Goal: Use online tool/utility

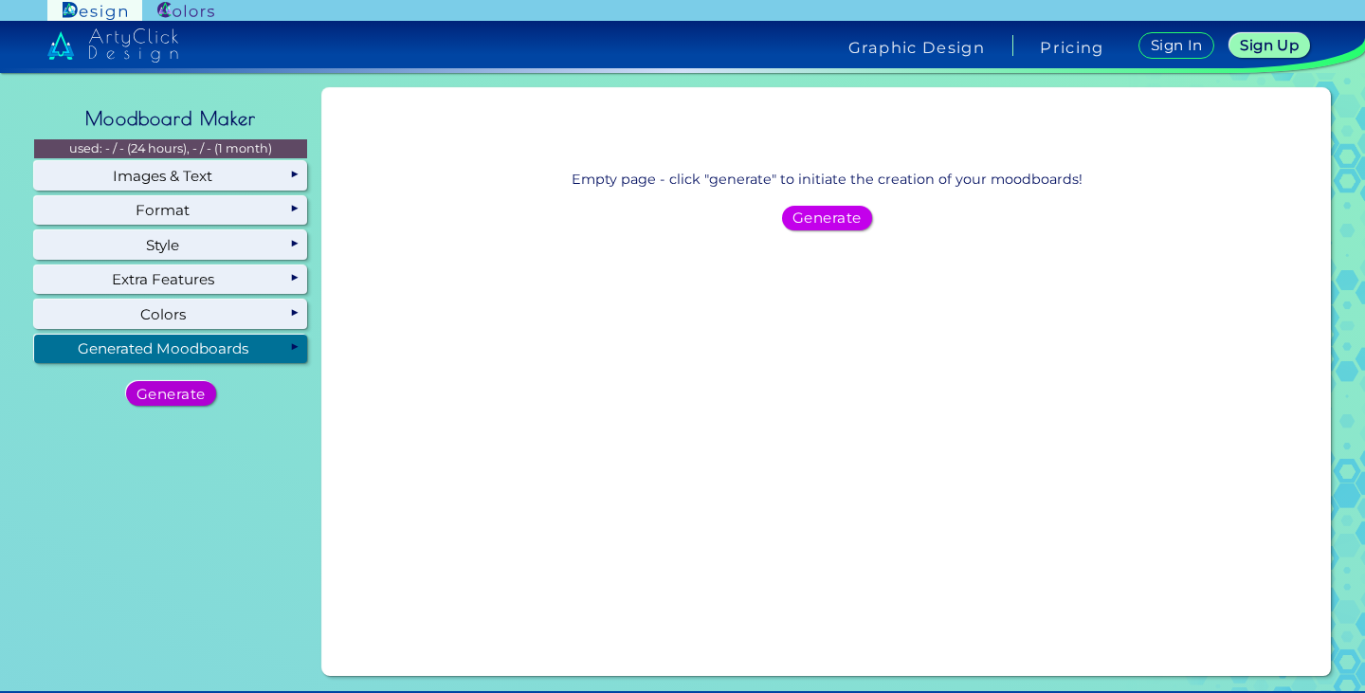
click at [167, 391] on h5 "Generate" at bounding box center [171, 393] width 62 height 13
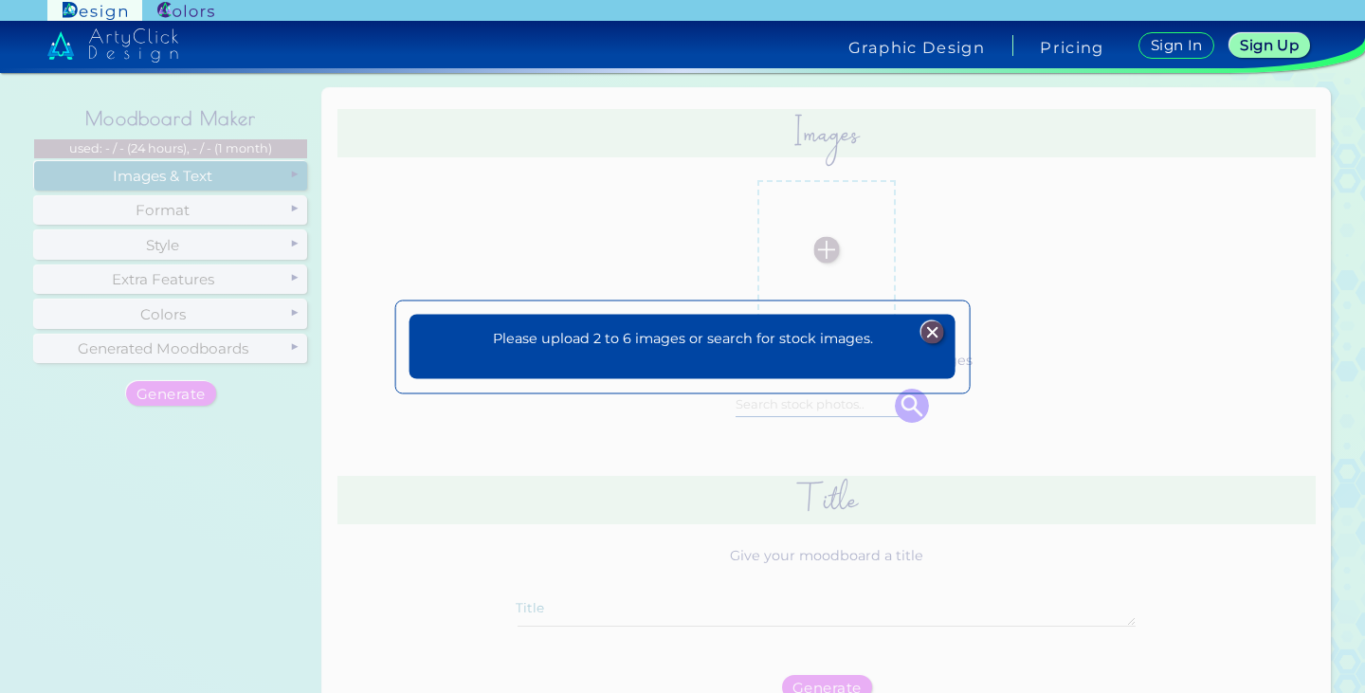
click at [931, 330] on img at bounding box center [931, 332] width 23 height 23
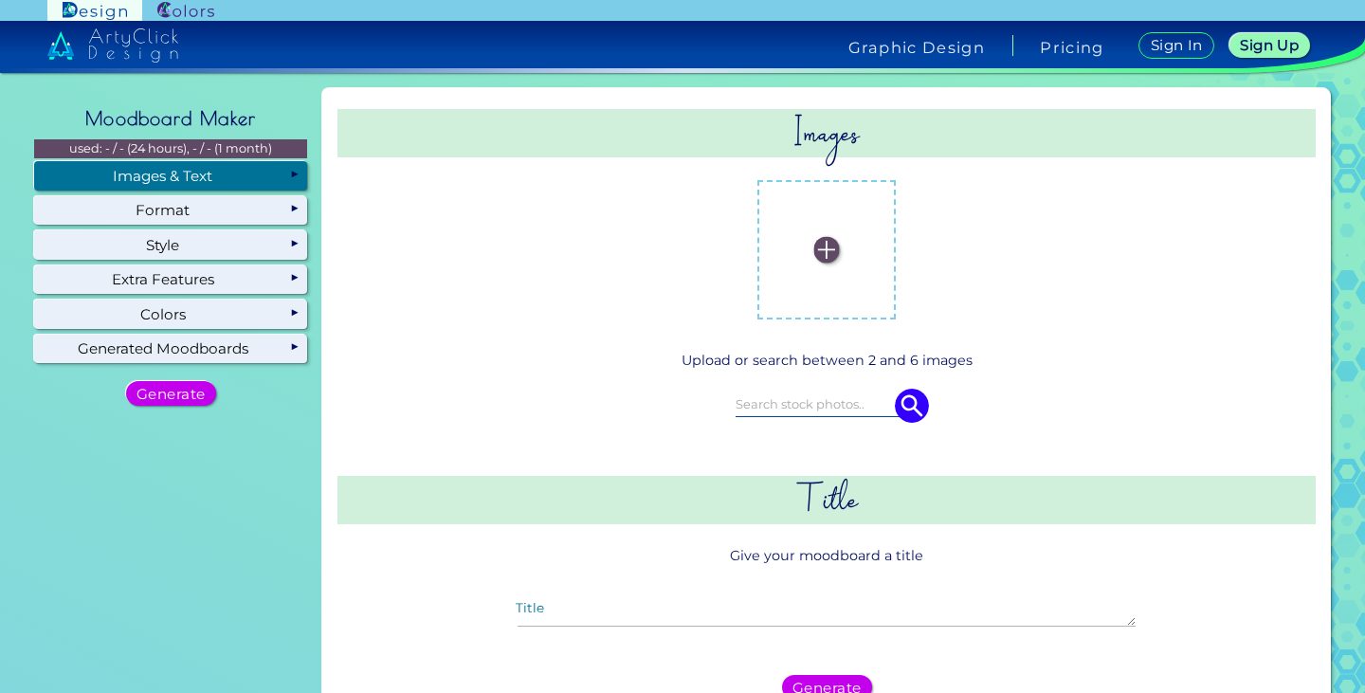
click at [800, 394] on input at bounding box center [827, 404] width 182 height 21
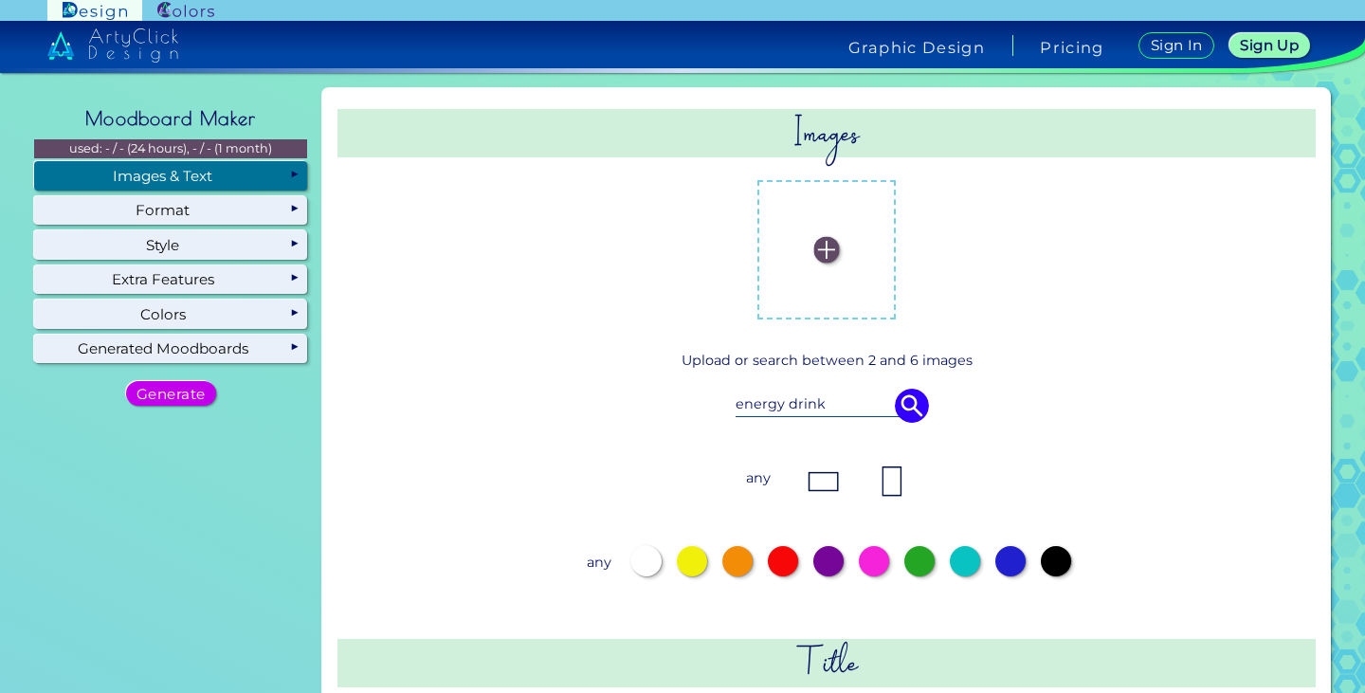
click at [904, 412] on img at bounding box center [912, 406] width 34 height 34
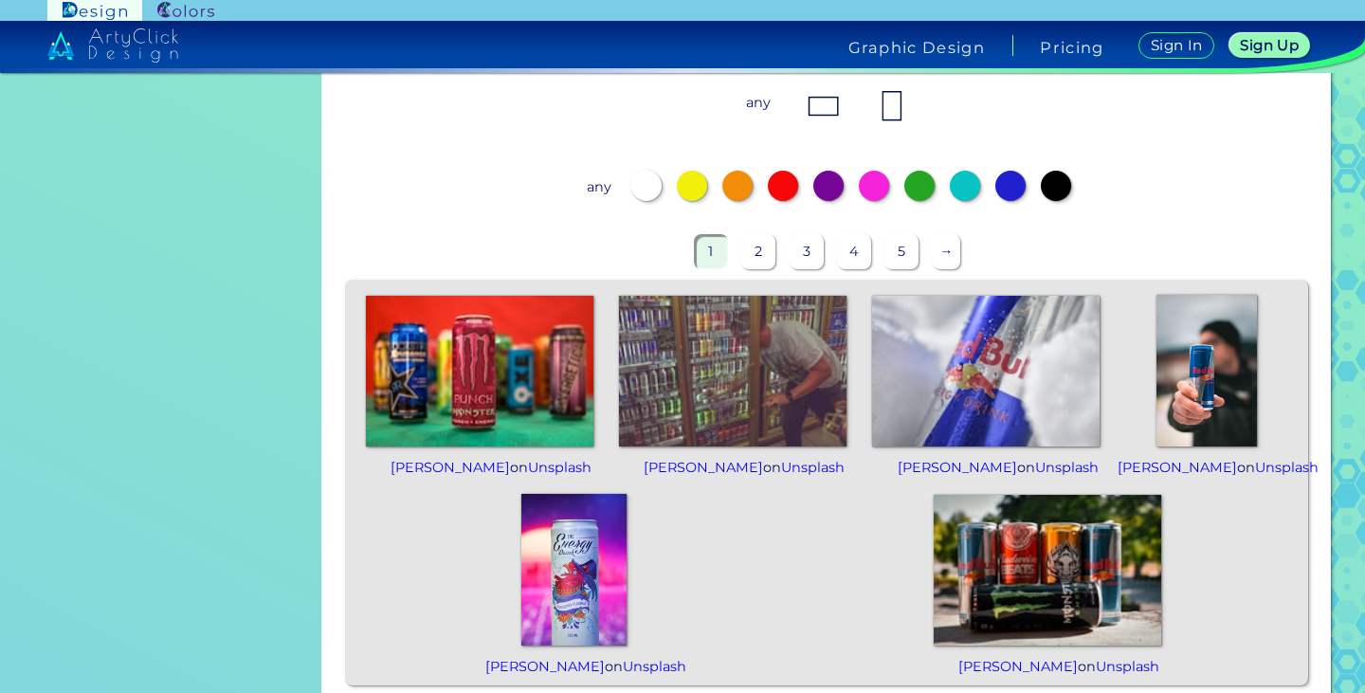
scroll to position [379, 0]
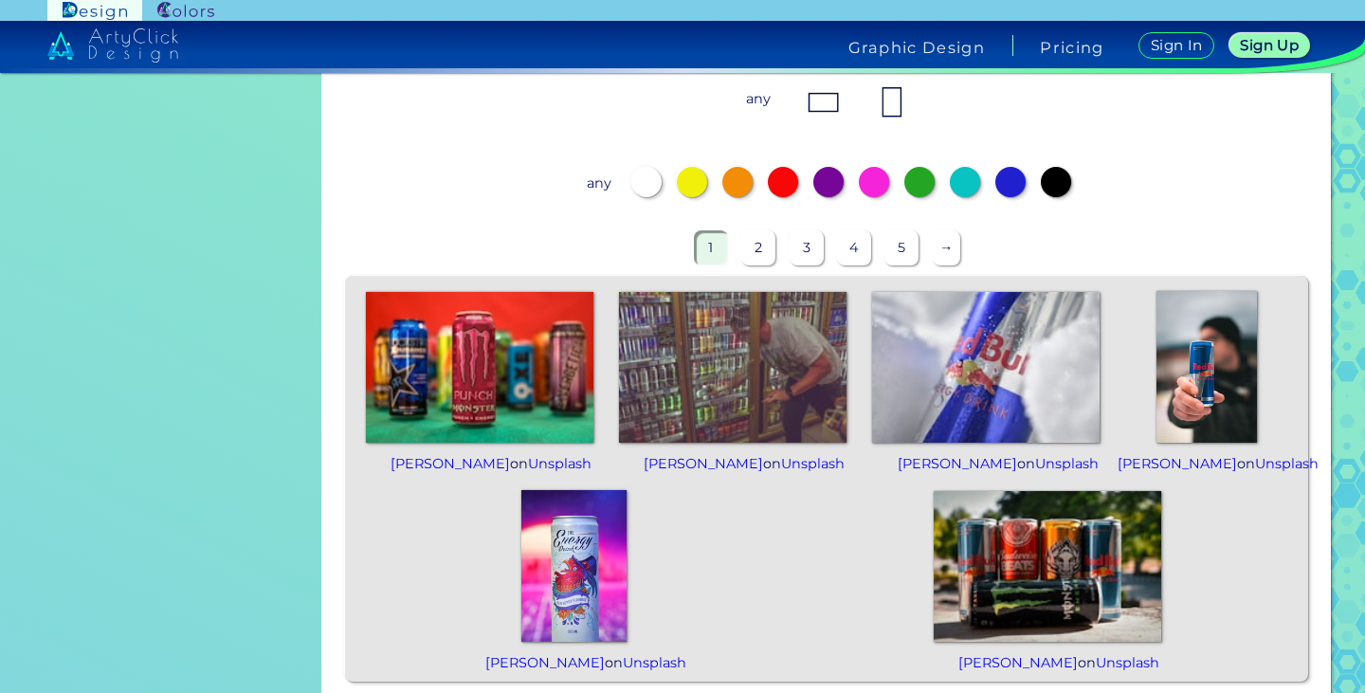
click at [1206, 380] on img at bounding box center [1206, 367] width 100 height 152
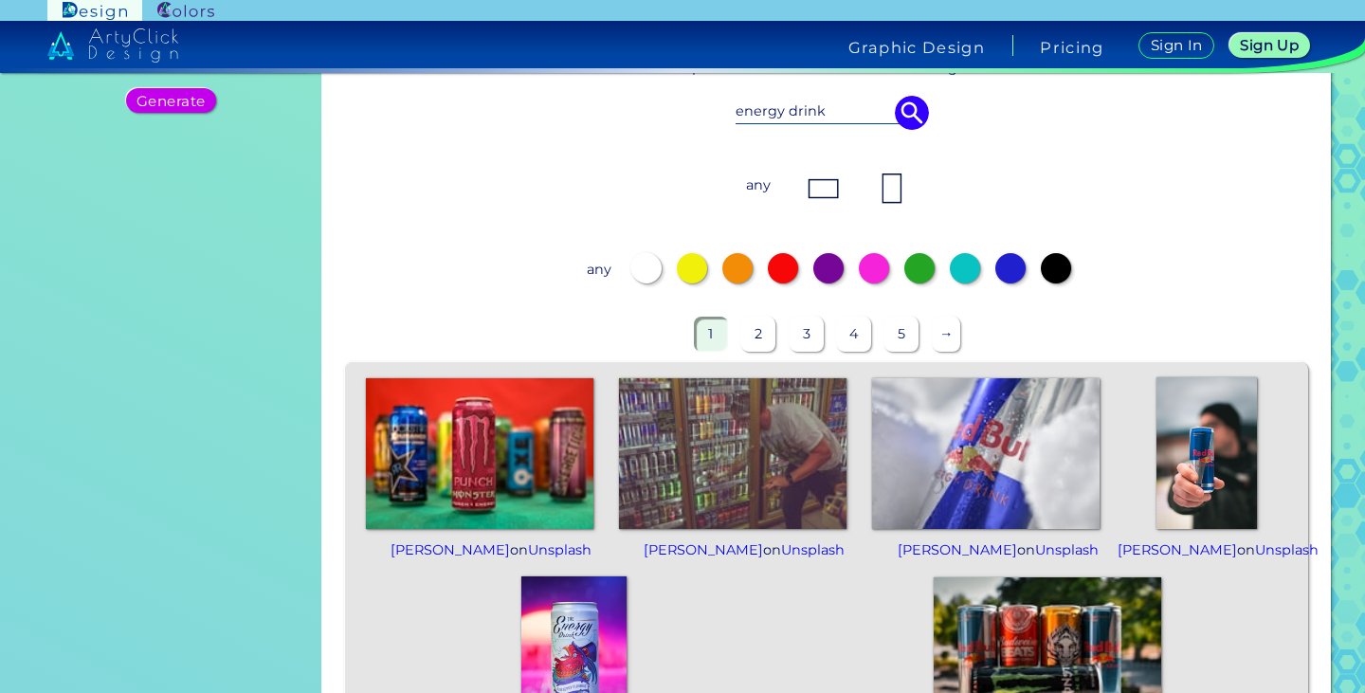
scroll to position [0, 0]
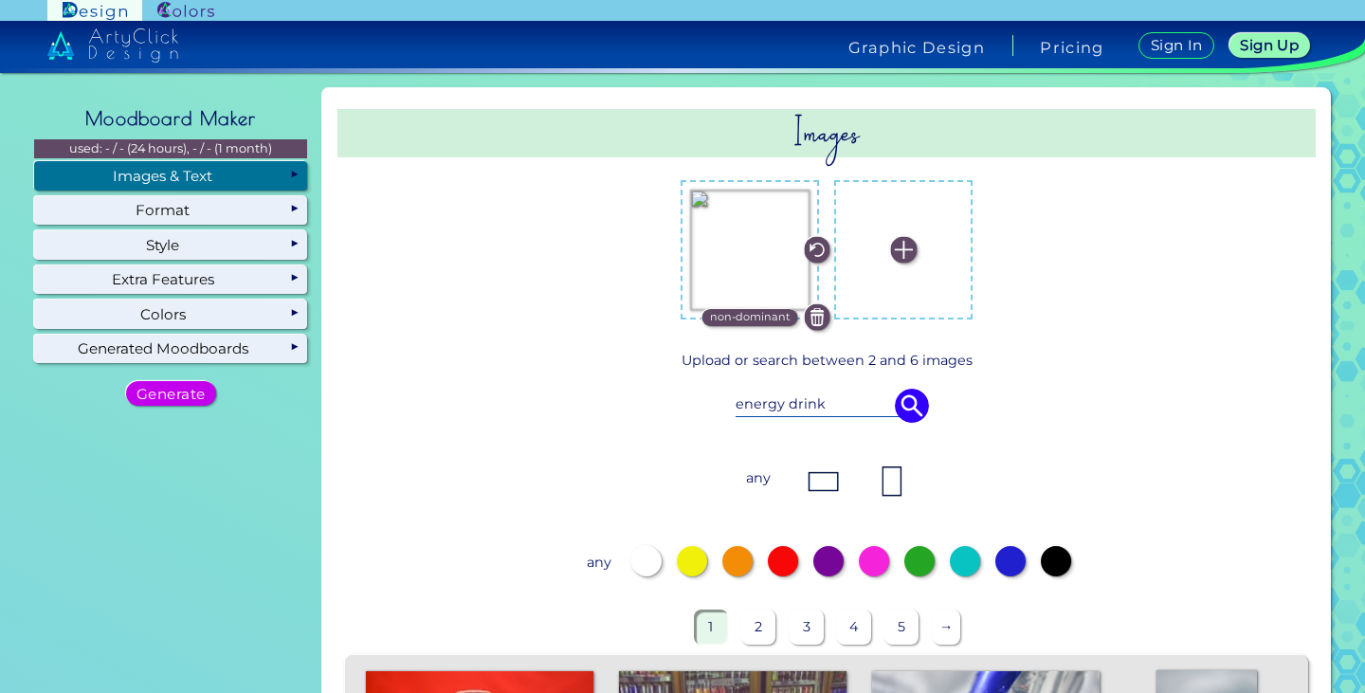
click at [807, 404] on input "energy drink" at bounding box center [827, 404] width 182 height 21
click at [819, 405] on input "energy drink" at bounding box center [827, 404] width 182 height 21
drag, startPoint x: 819, startPoint y: 405, endPoint x: 637, endPoint y: 409, distance: 182.0
click at [637, 409] on div "energy drink" at bounding box center [826, 405] width 866 height 53
click at [895, 404] on img at bounding box center [912, 406] width 34 height 34
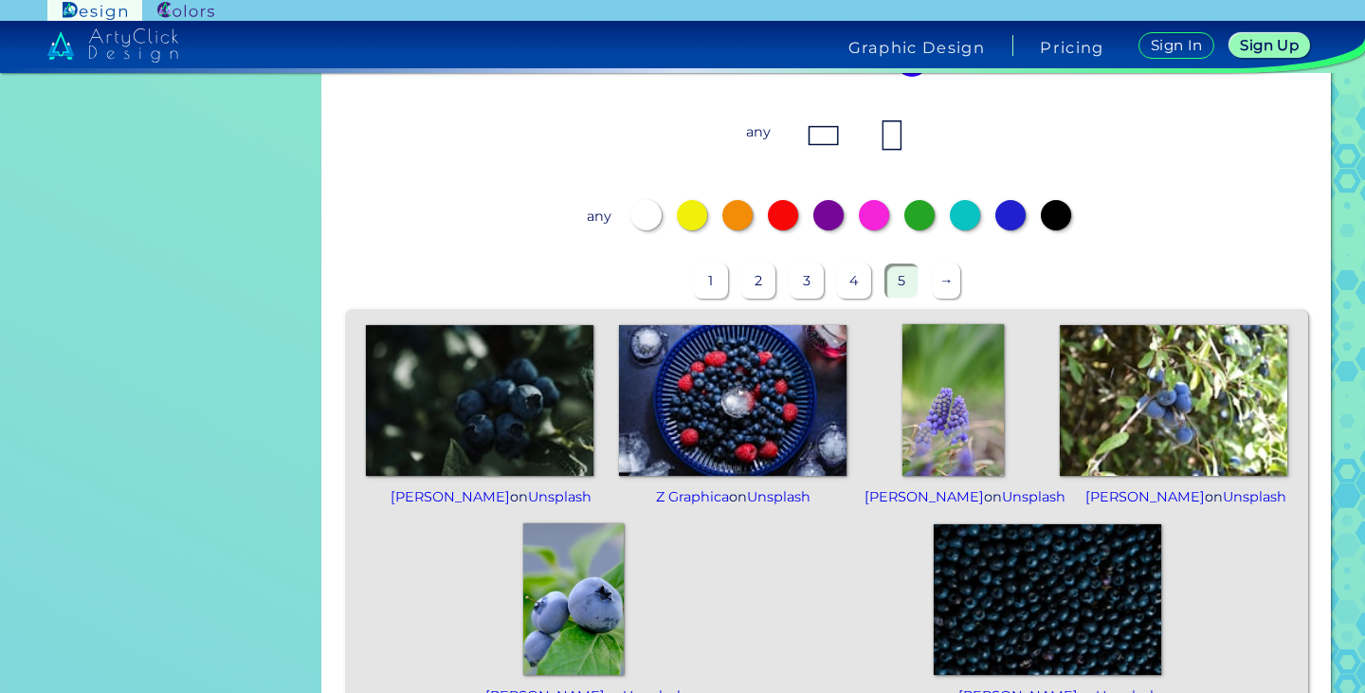
scroll to position [379, 0]
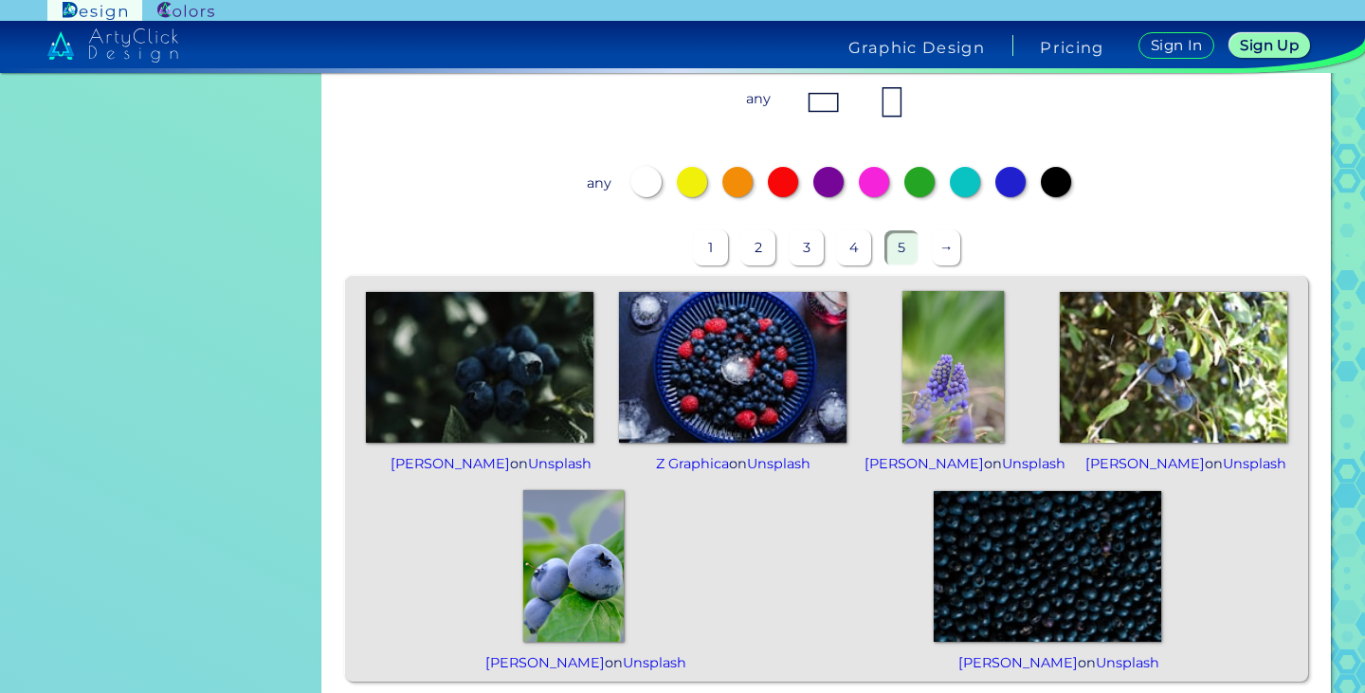
click at [777, 384] on img at bounding box center [733, 367] width 228 height 152
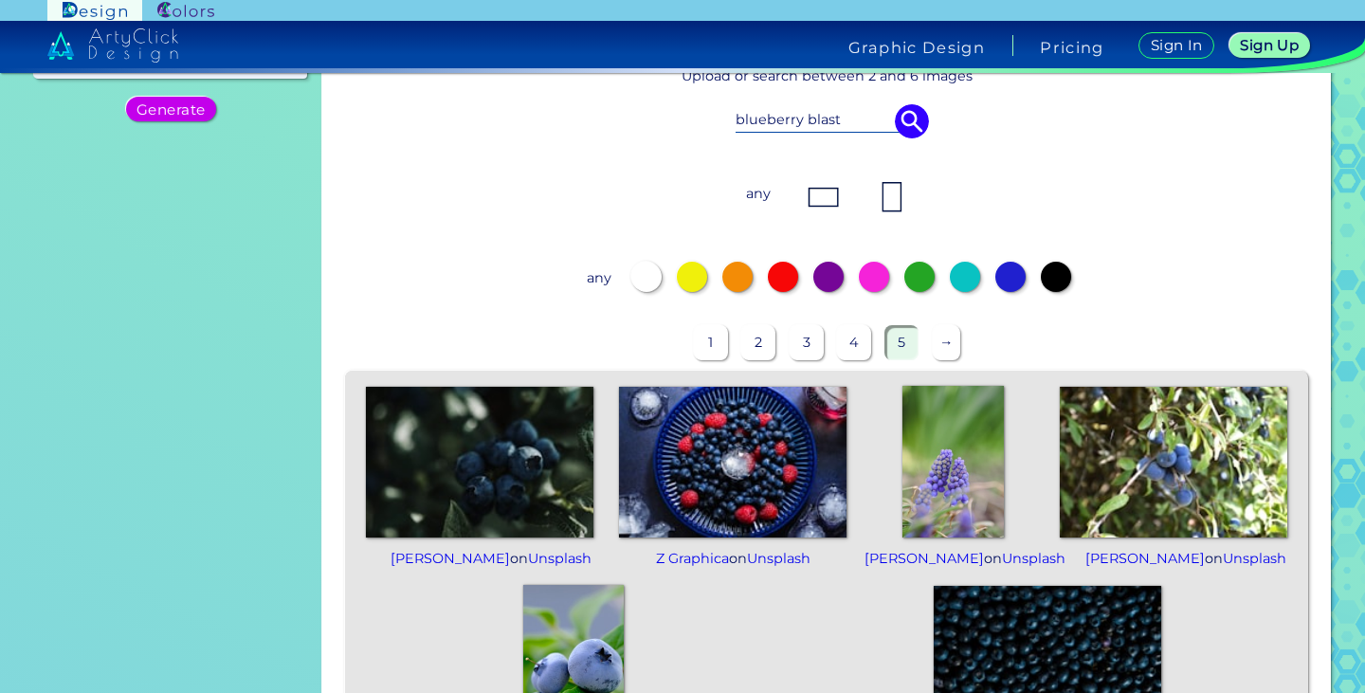
scroll to position [0, 0]
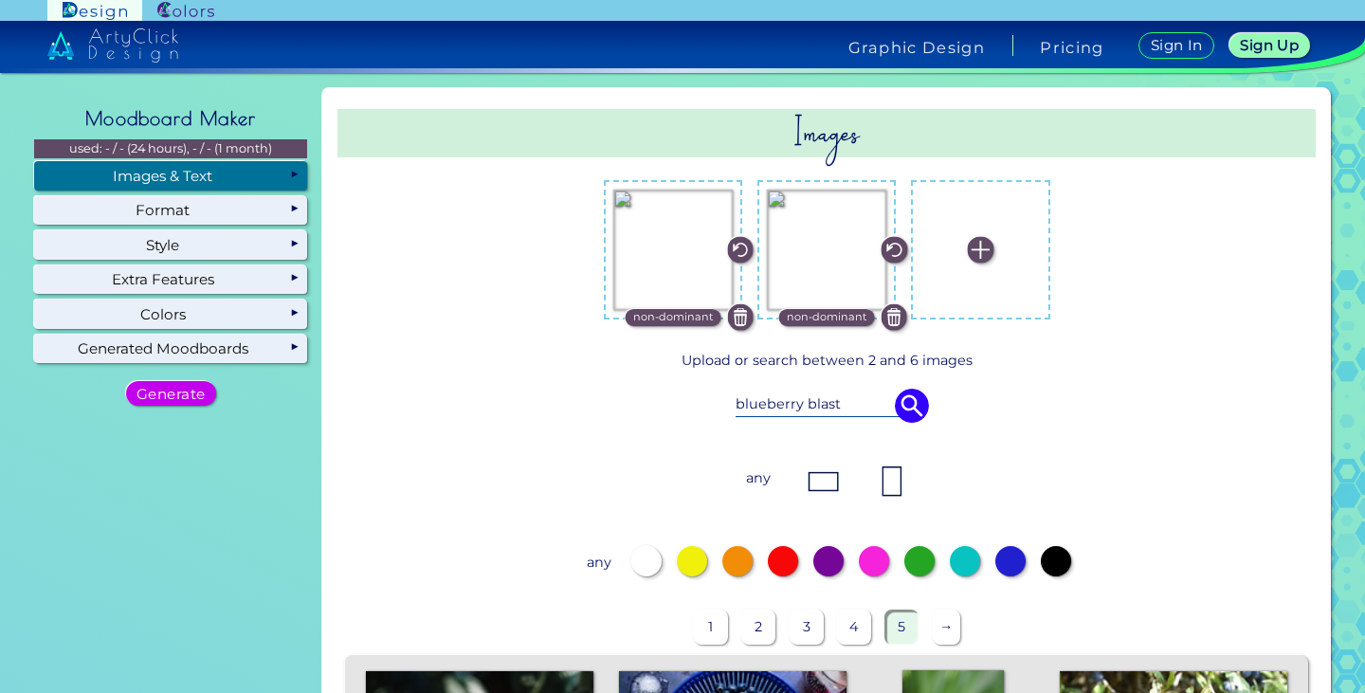
drag, startPoint x: 817, startPoint y: 407, endPoint x: 707, endPoint y: 405, distance: 110.0
click at [707, 405] on div "blueberry blast" at bounding box center [826, 405] width 866 height 53
click at [847, 408] on input "blueberry blast" at bounding box center [827, 404] width 182 height 21
type input "b"
click at [903, 397] on img at bounding box center [912, 406] width 34 height 34
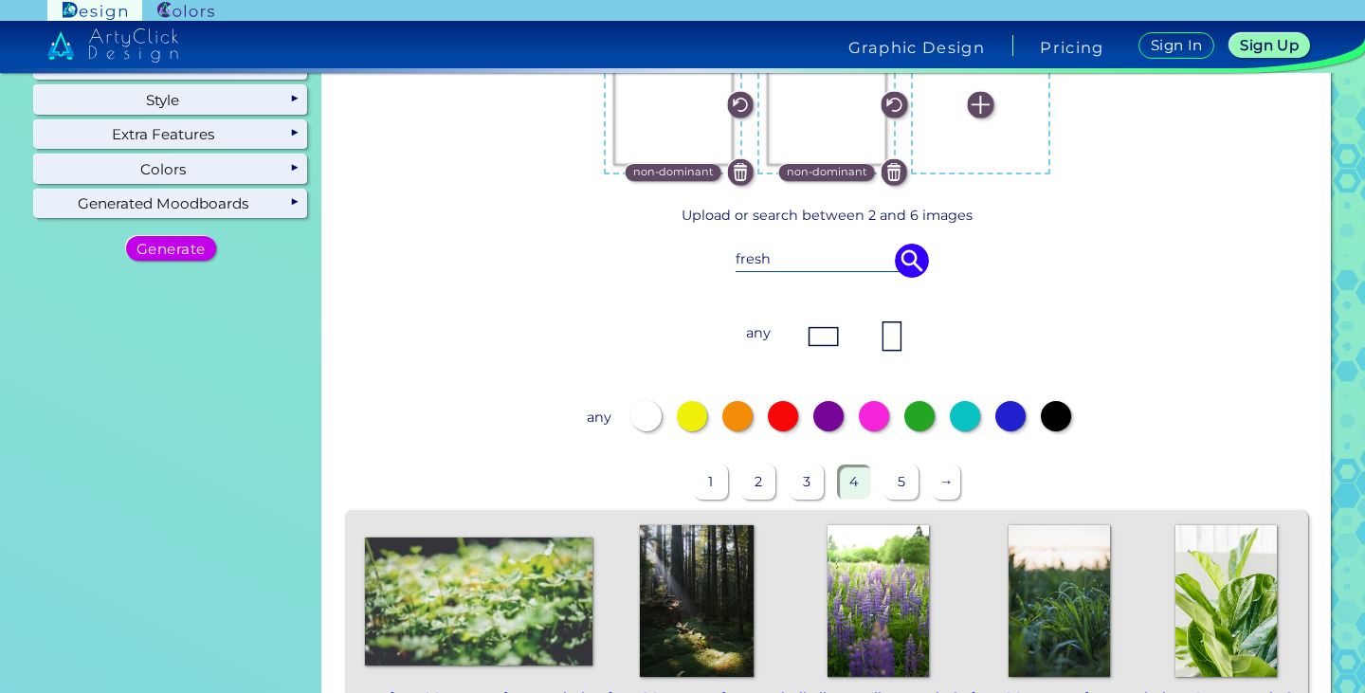
scroll to position [190, 0]
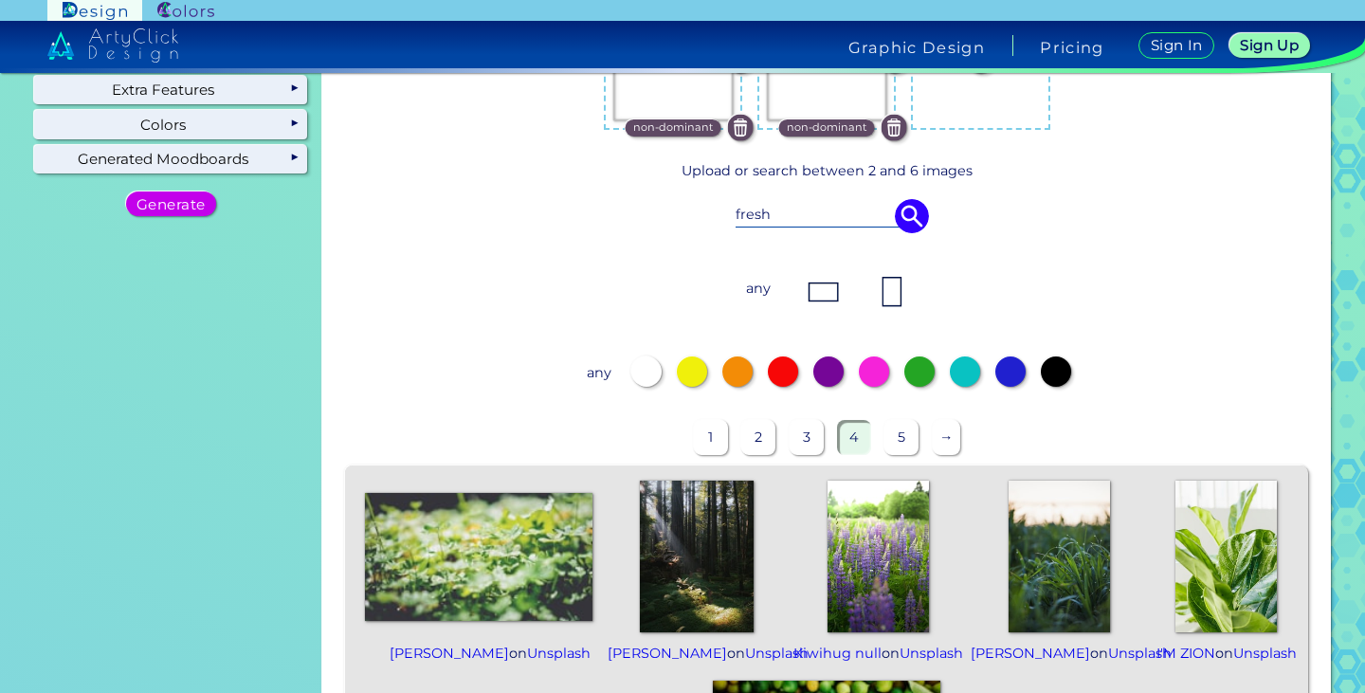
click at [873, 542] on img at bounding box center [878, 557] width 101 height 152
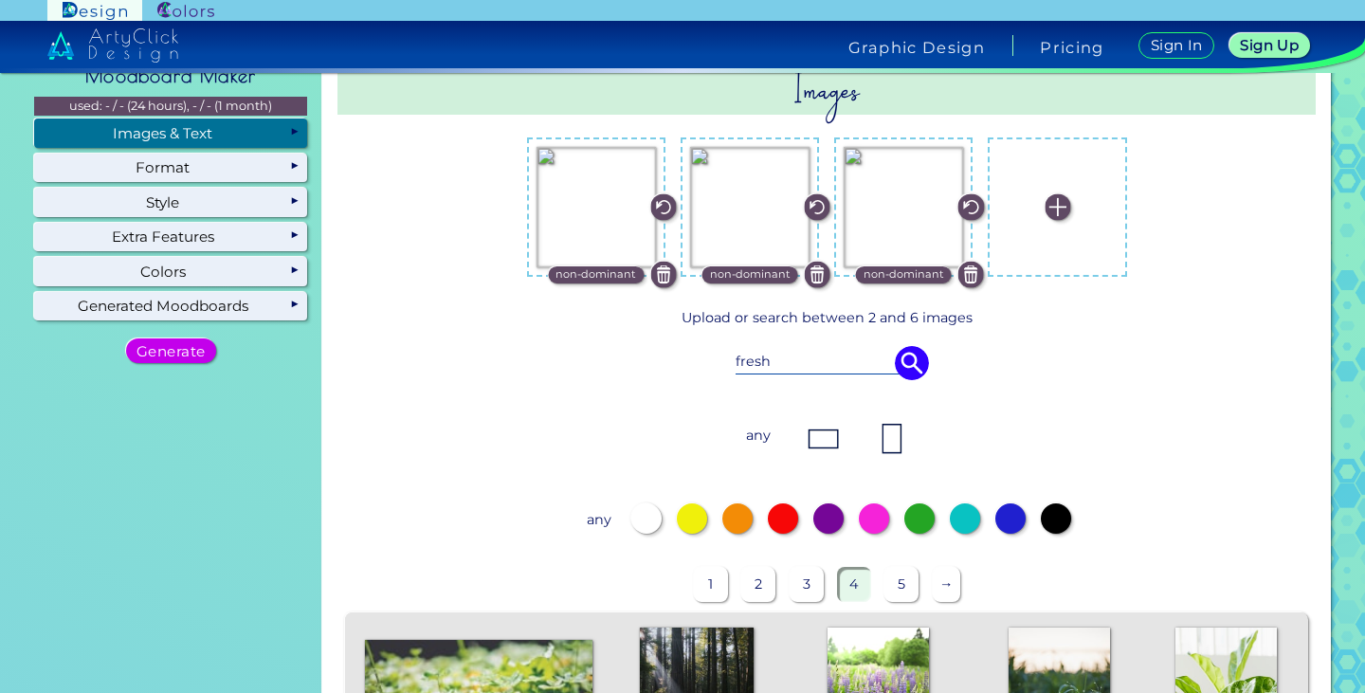
scroll to position [0, 0]
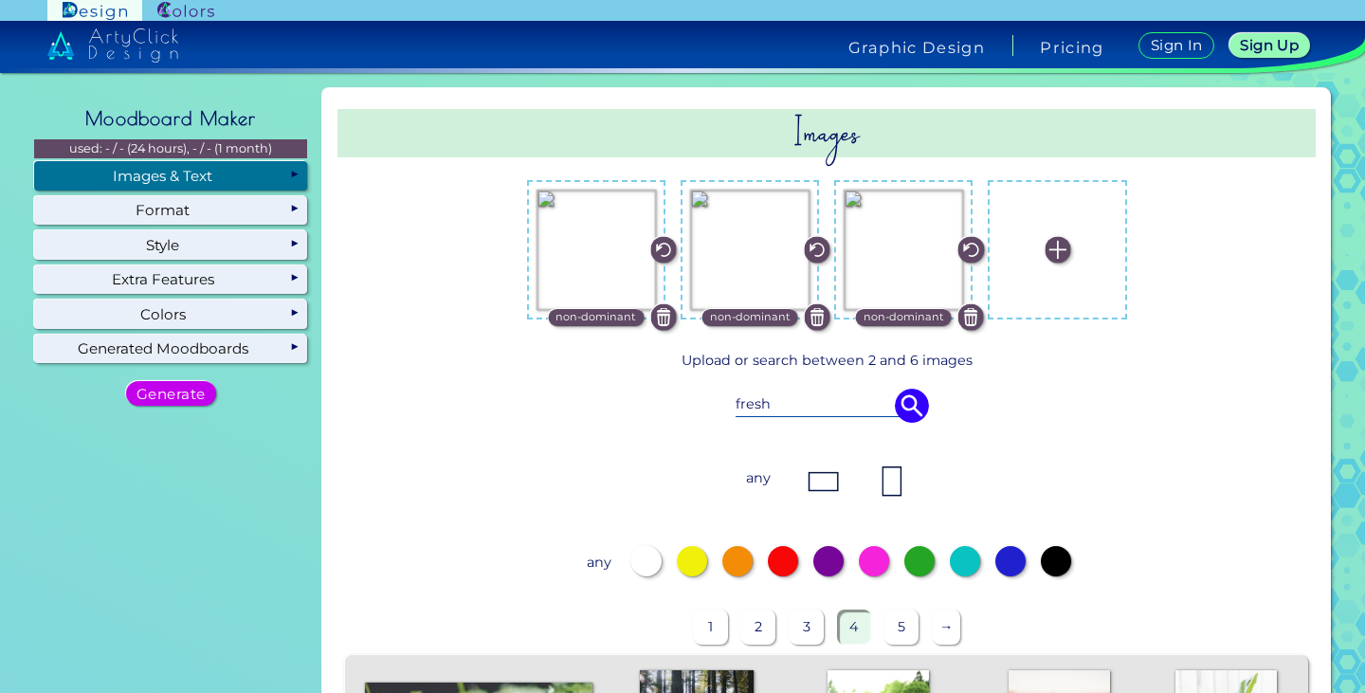
click at [809, 400] on input "fresh" at bounding box center [827, 404] width 182 height 21
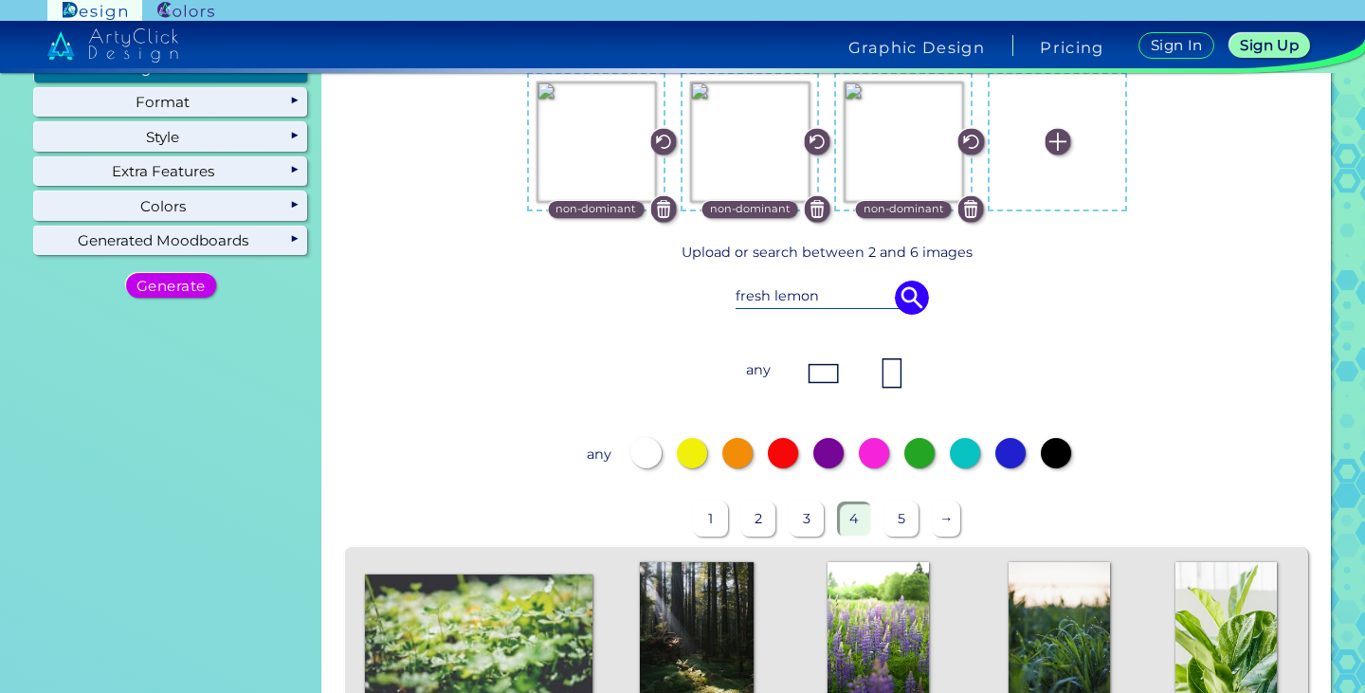
scroll to position [190, 0]
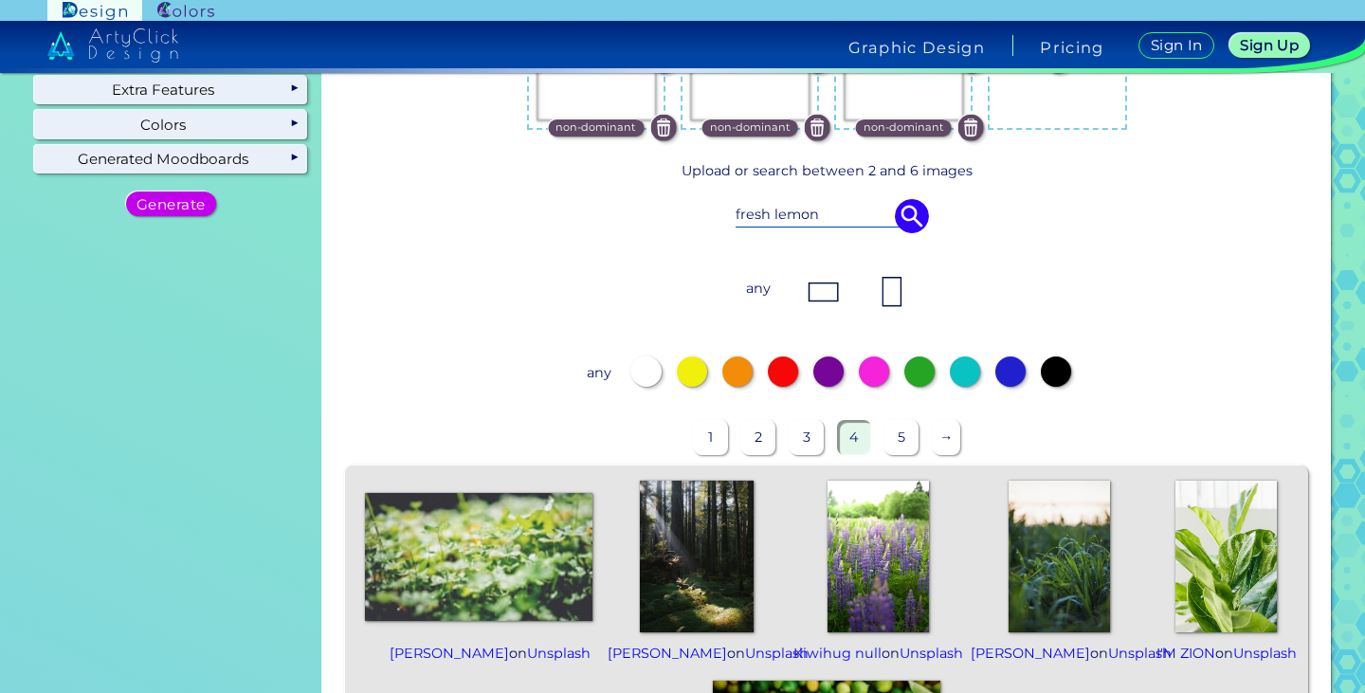
click at [762, 216] on input "fresh lemon" at bounding box center [827, 215] width 182 height 21
click at [926, 209] on div "lemon" at bounding box center [826, 216] width 866 height 53
click at [913, 216] on img at bounding box center [912, 216] width 34 height 34
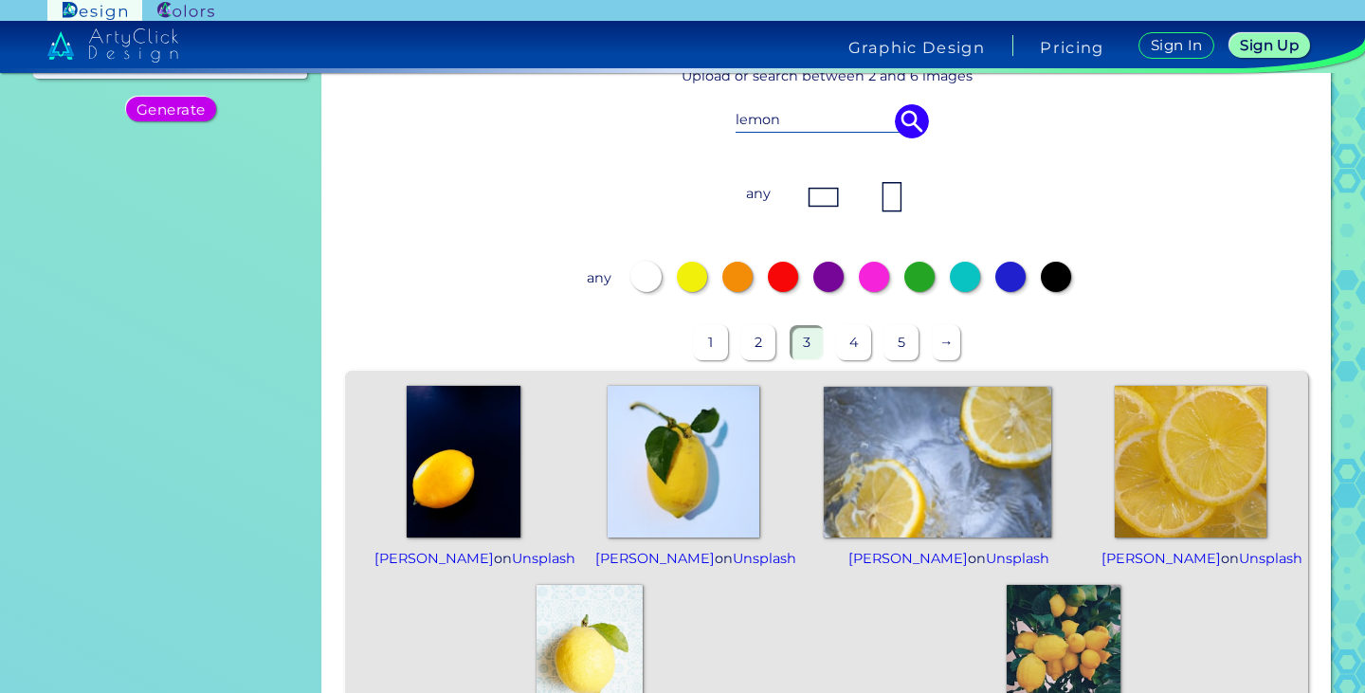
scroll to position [379, 0]
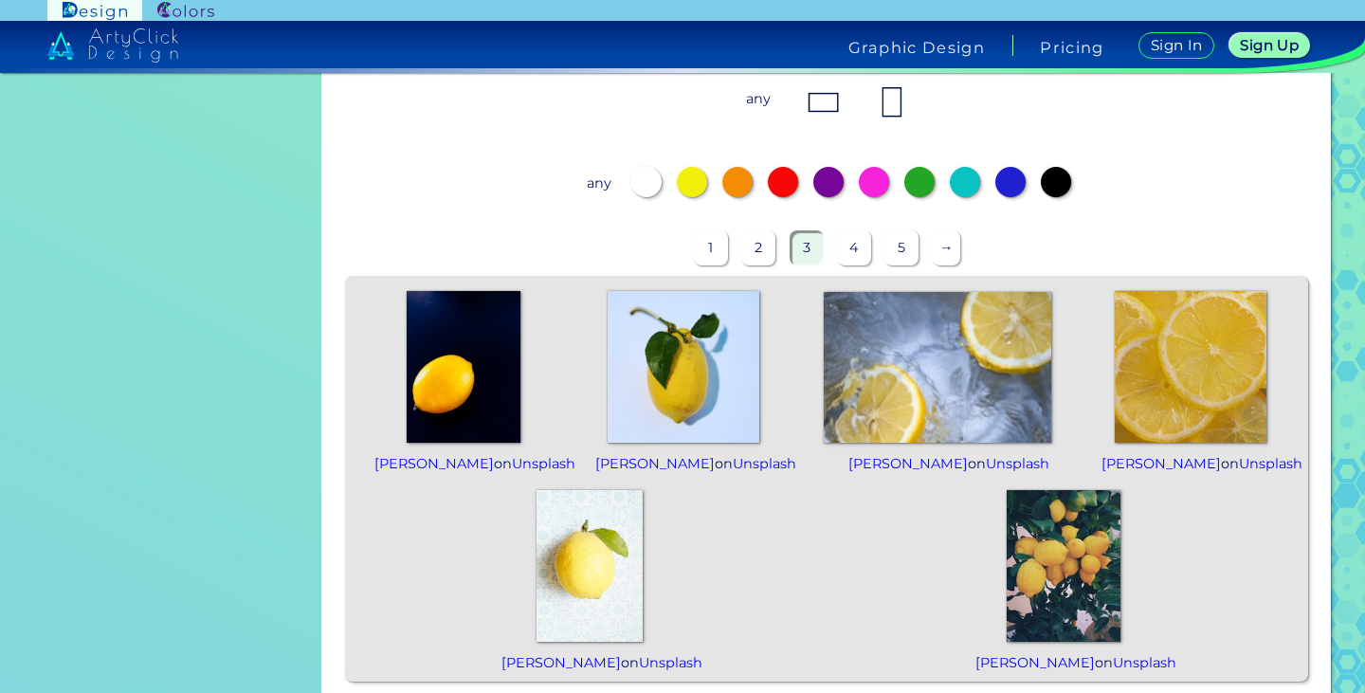
click at [928, 355] on img at bounding box center [938, 367] width 228 height 152
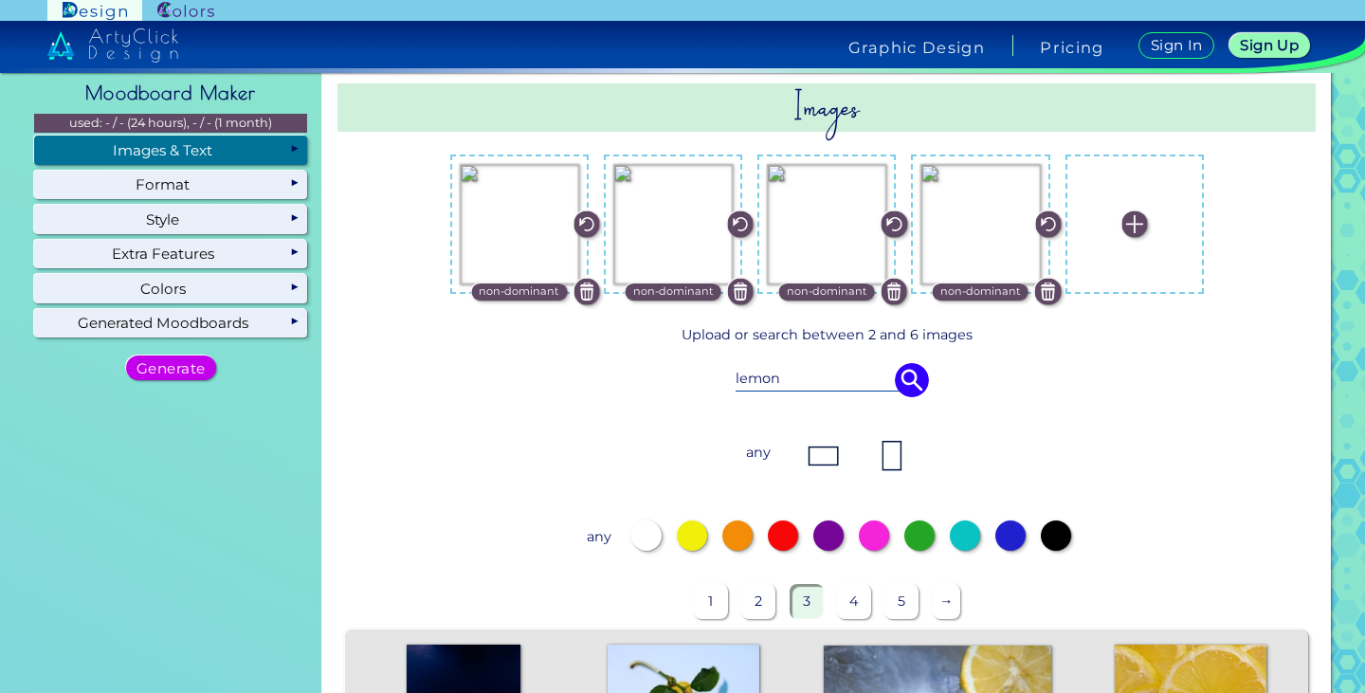
scroll to position [0, 0]
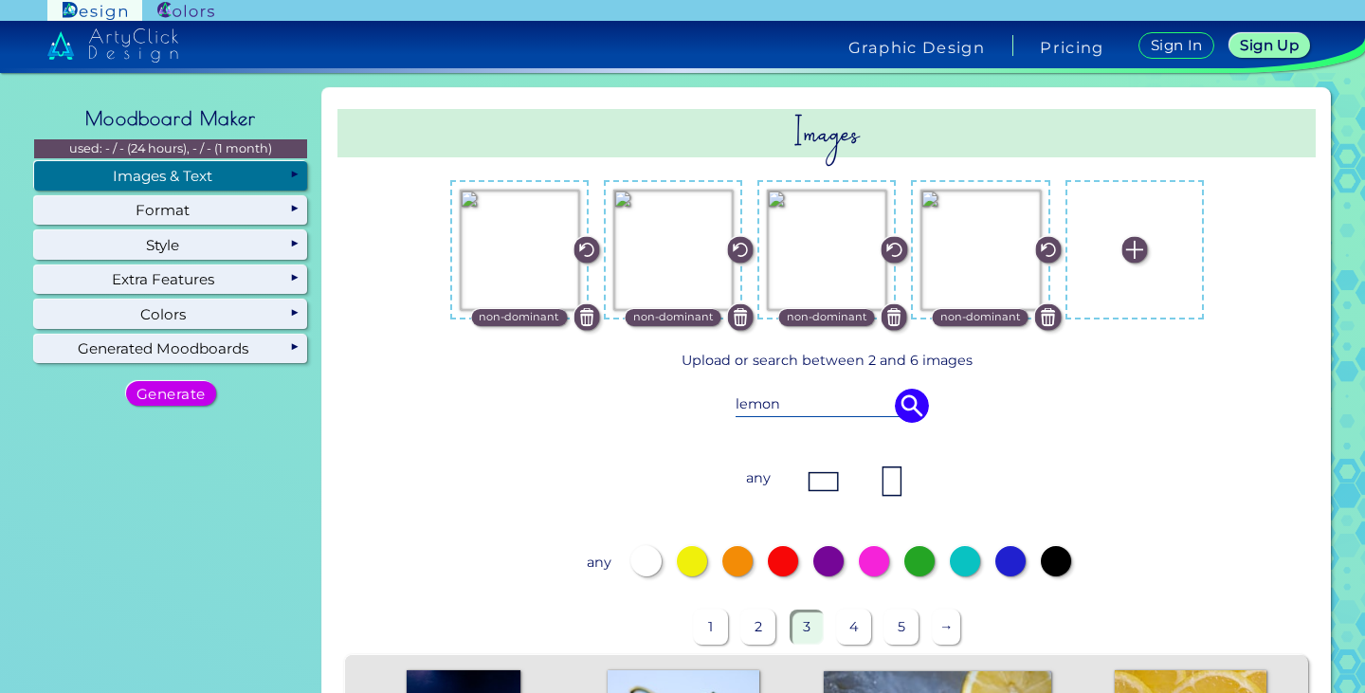
click at [852, 410] on input "lemon" at bounding box center [827, 404] width 182 height 21
type input "l"
click at [950, 555] on div at bounding box center [965, 561] width 30 height 30
click at [805, 474] on img at bounding box center [824, 482] width 38 height 38
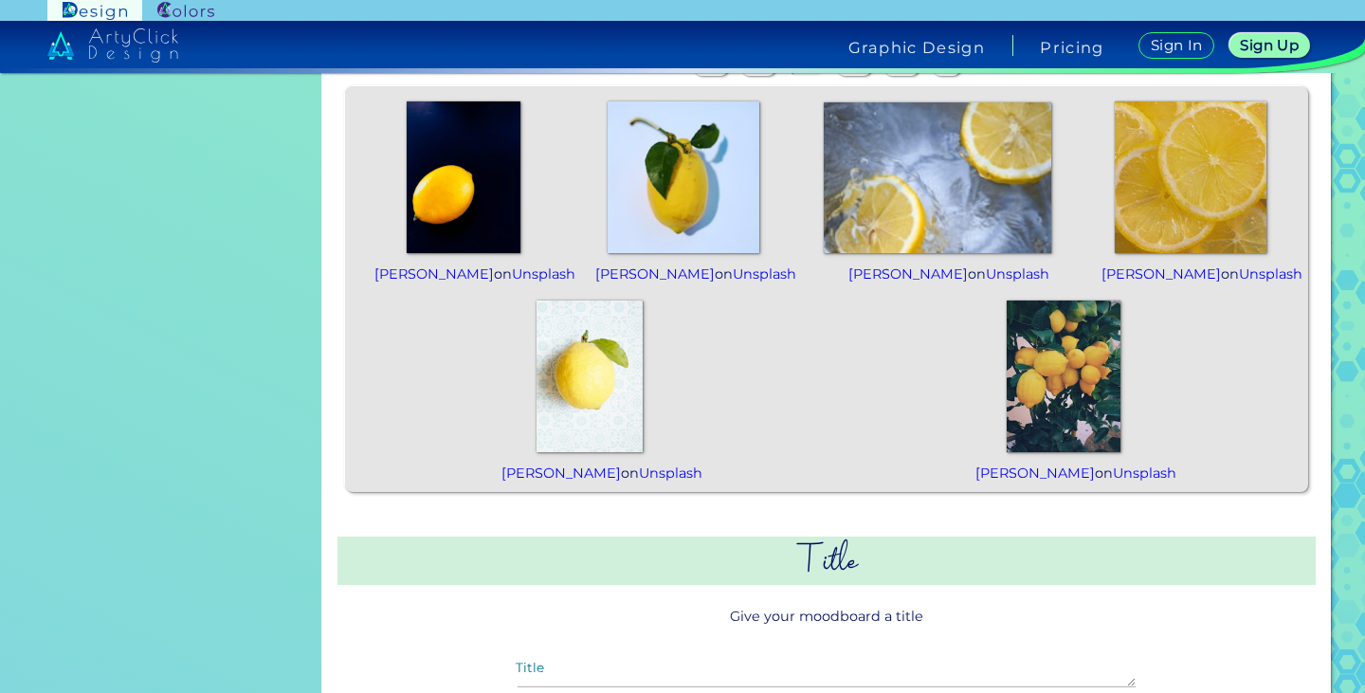
scroll to position [853, 0]
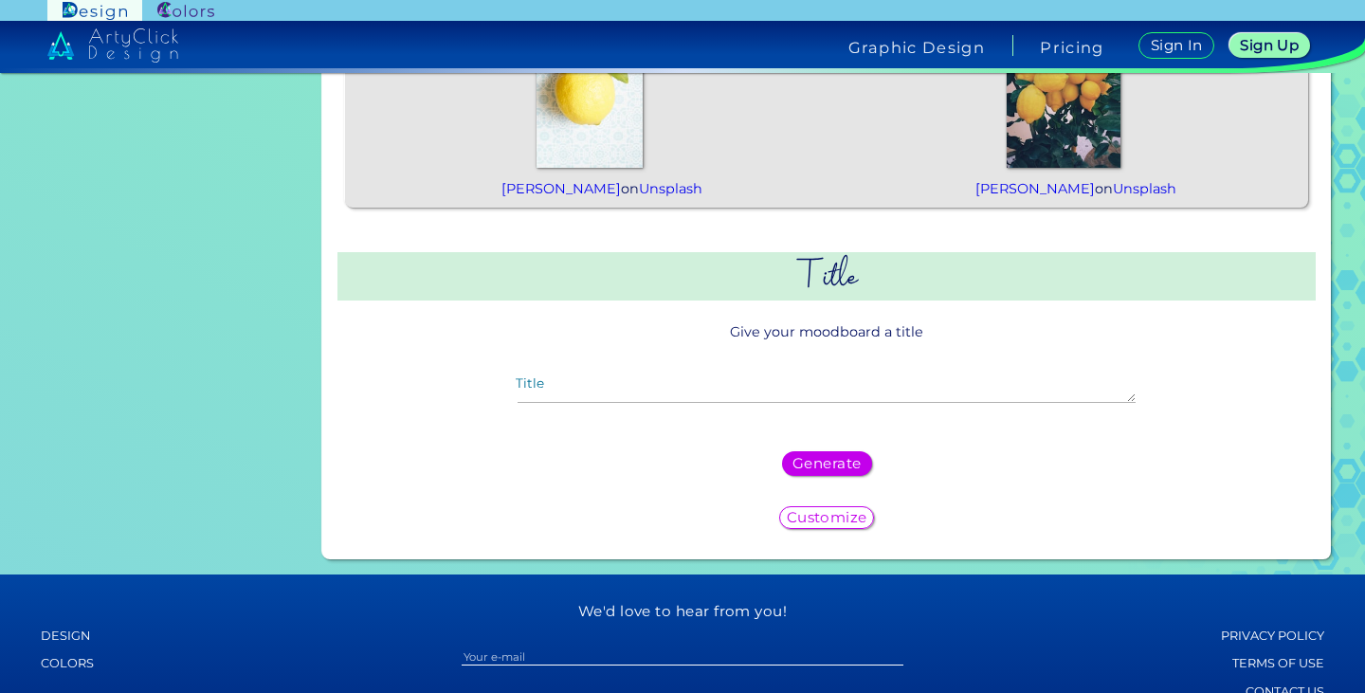
click at [816, 300] on h2 "Title" at bounding box center [826, 276] width 978 height 48
click at [826, 349] on p "Give your moodboard a title" at bounding box center [826, 331] width 978 height 35
click at [824, 349] on p "Give your moodboard a title" at bounding box center [826, 331] width 978 height 35
drag, startPoint x: 775, startPoint y: 403, endPoint x: 730, endPoint y: 414, distance: 46.9
click at [768, 407] on div "Title" at bounding box center [826, 393] width 648 height 56
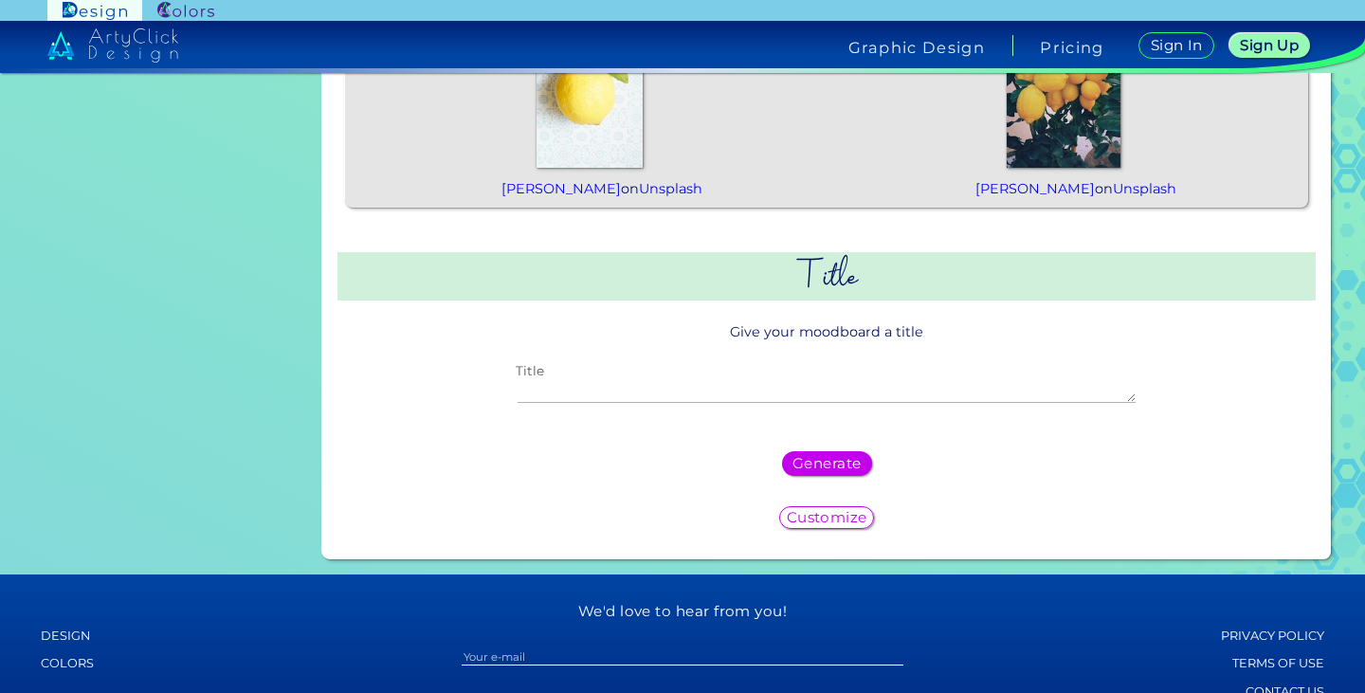
click at [557, 403] on textarea "Title" at bounding box center [827, 391] width 618 height 23
type textarea "Re:Fresh"
click at [831, 470] on h5 "Generate" at bounding box center [827, 463] width 62 height 13
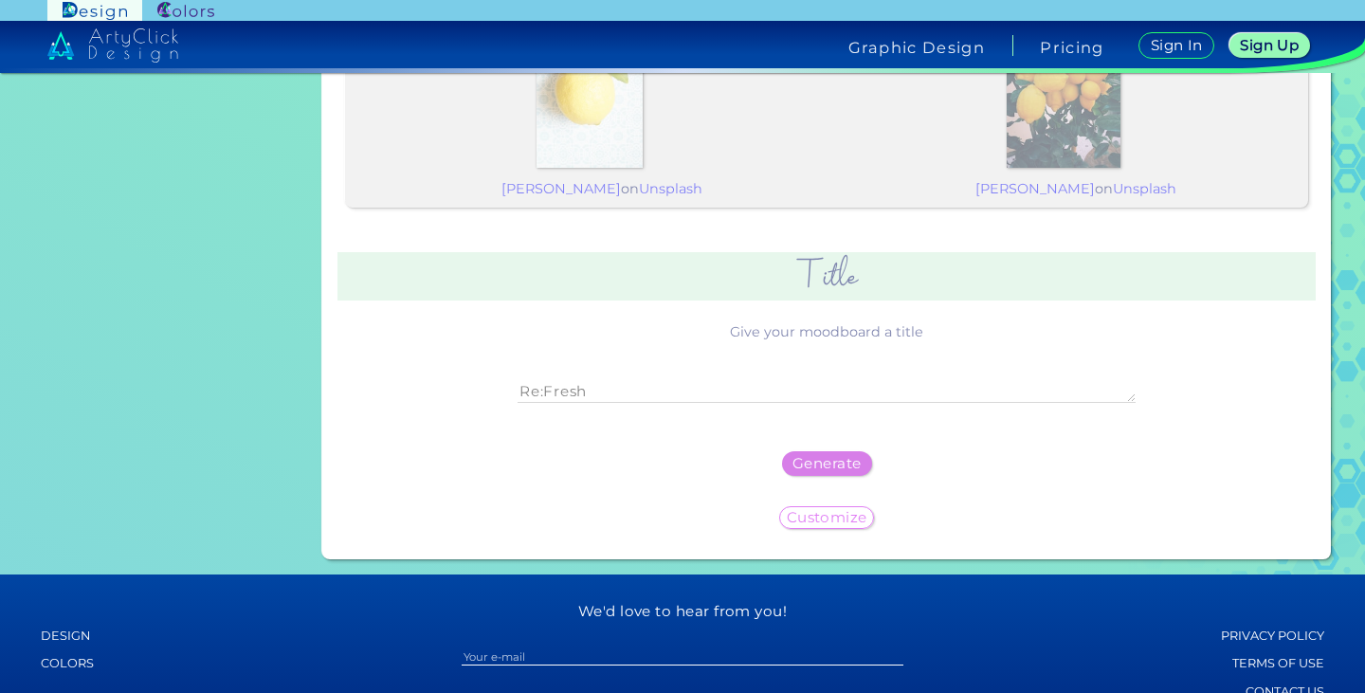
scroll to position [0, 0]
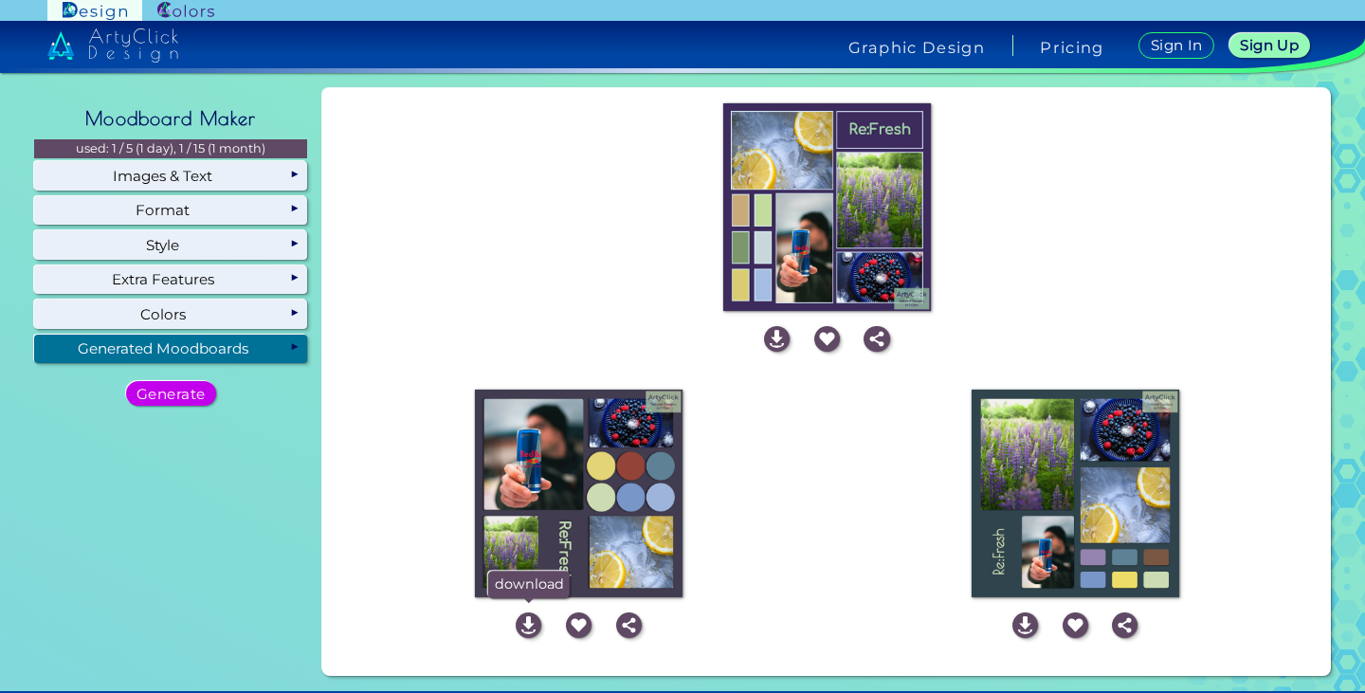
click at [516, 628] on img at bounding box center [529, 625] width 26 height 26
